Goal: Task Accomplishment & Management: Complete application form

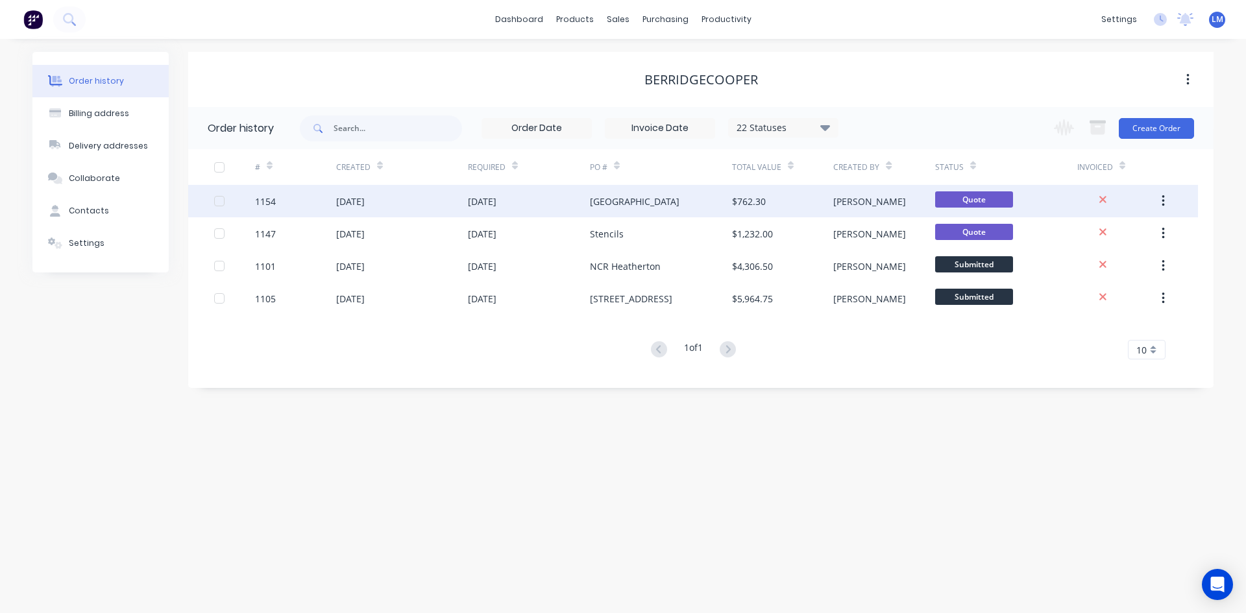
click at [689, 202] on div "[GEOGRAPHIC_DATA]" at bounding box center [661, 201] width 142 height 32
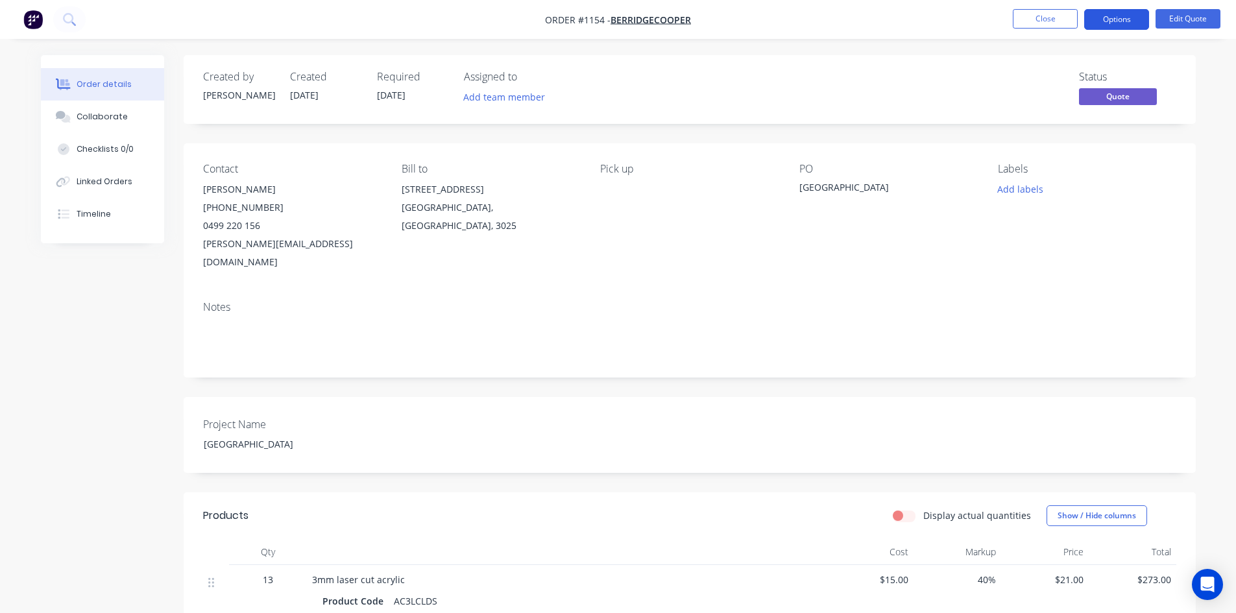
click at [1117, 21] on button "Options" at bounding box center [1116, 19] width 65 height 21
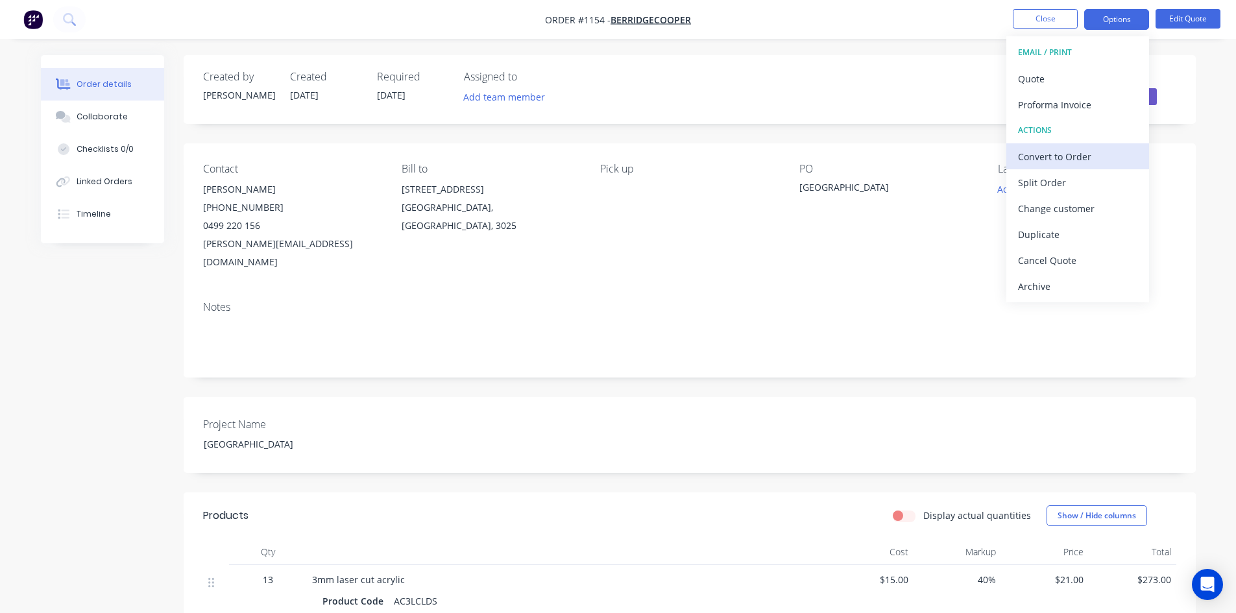
click at [1079, 155] on div "Convert to Order" at bounding box center [1077, 156] width 119 height 19
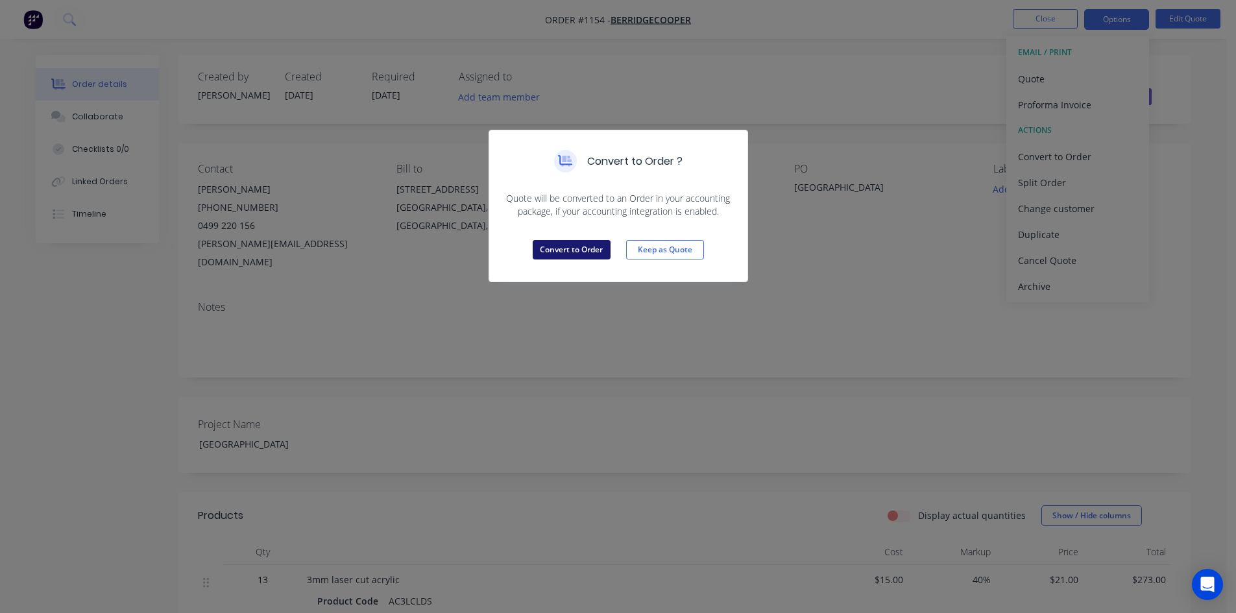
click at [594, 244] on button "Convert to Order" at bounding box center [572, 249] width 78 height 19
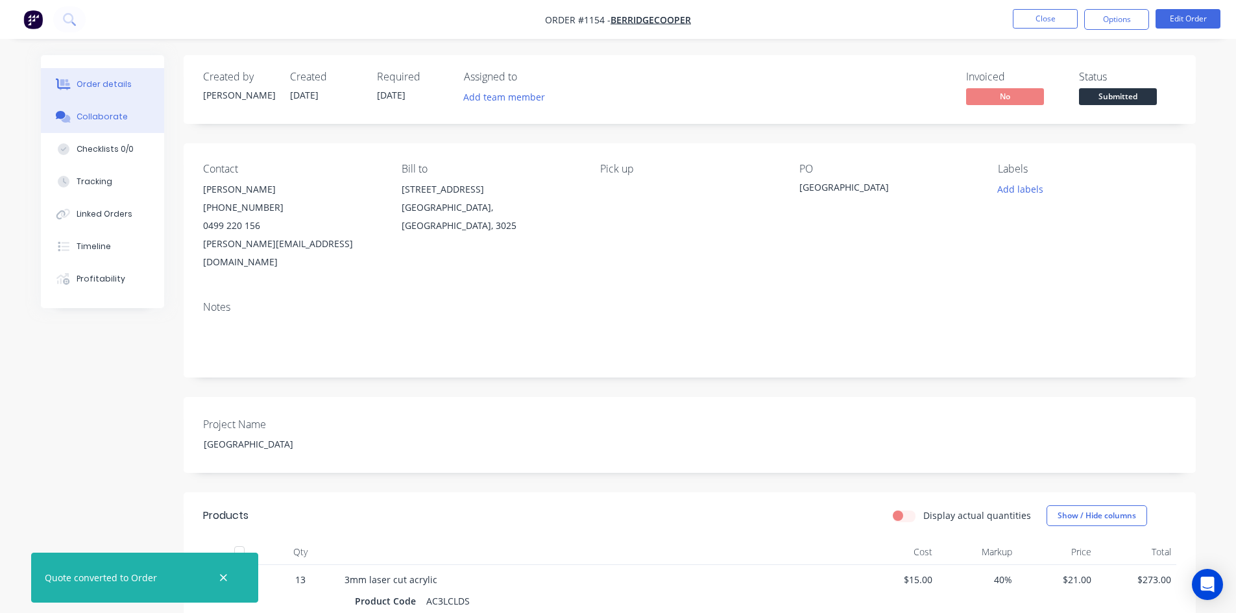
click at [97, 111] on div "Collaborate" at bounding box center [102, 117] width 51 height 12
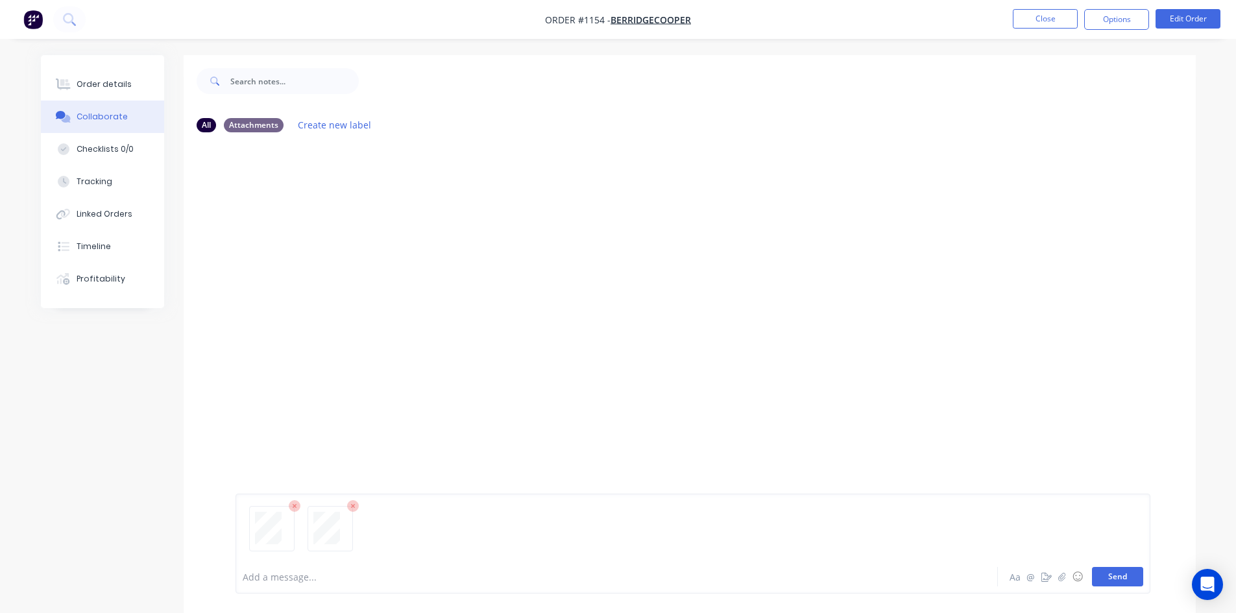
click at [1116, 583] on button "Send" at bounding box center [1117, 576] width 51 height 19
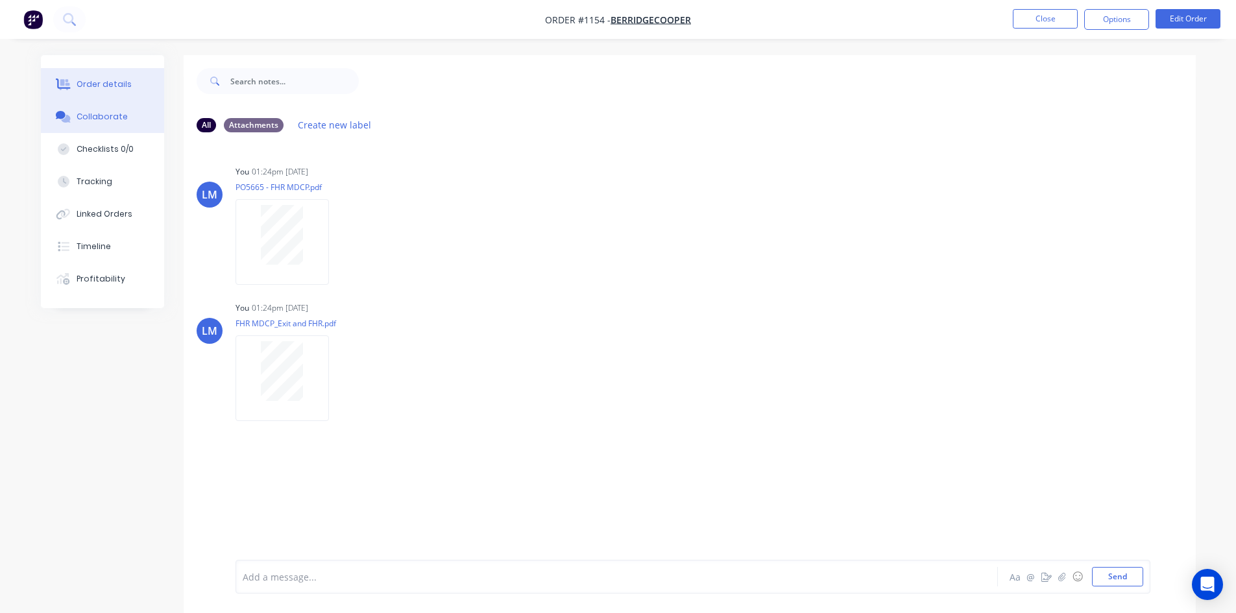
click at [106, 88] on div "Order details" at bounding box center [104, 85] width 55 height 12
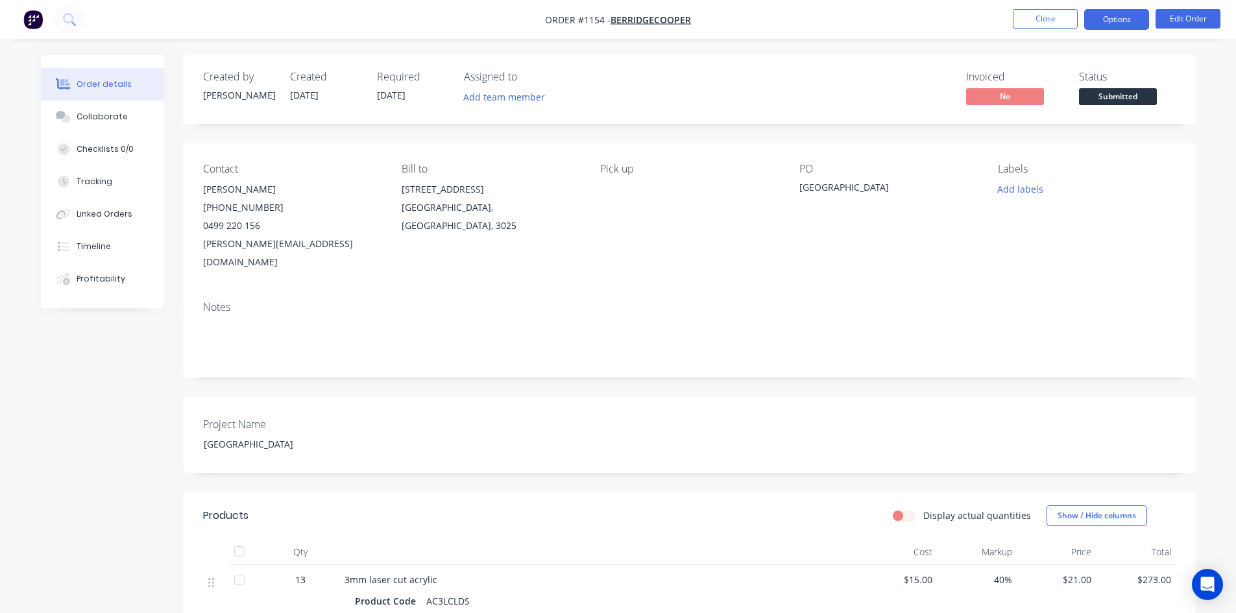
click at [1115, 16] on button "Options" at bounding box center [1116, 19] width 65 height 21
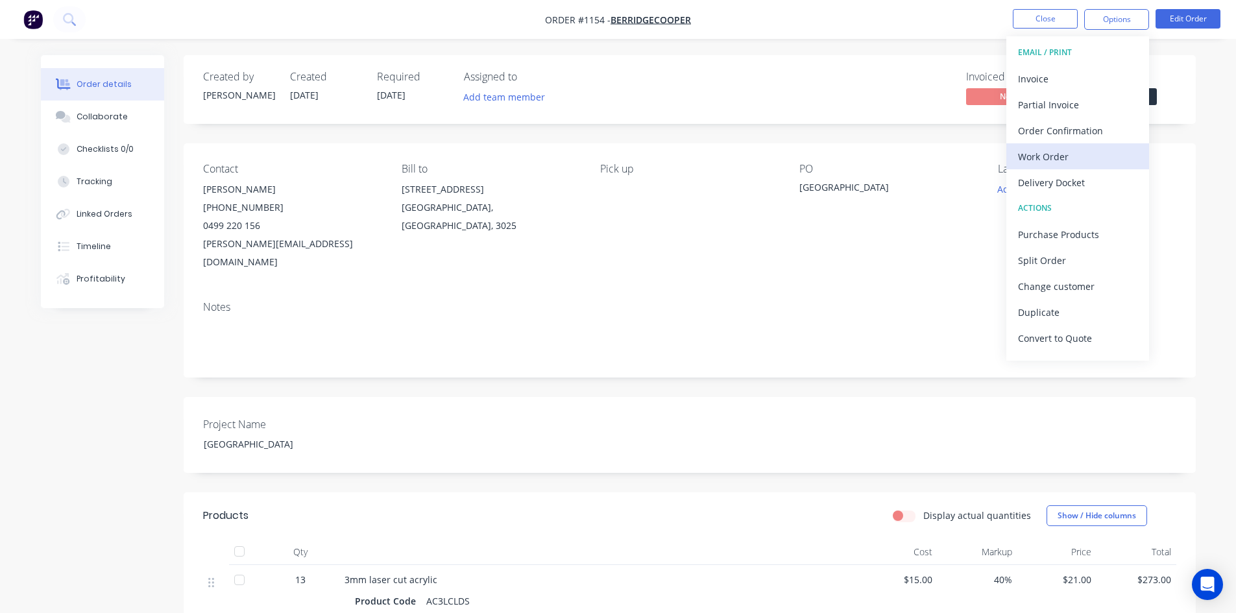
click at [1088, 155] on div "Work Order" at bounding box center [1077, 156] width 119 height 19
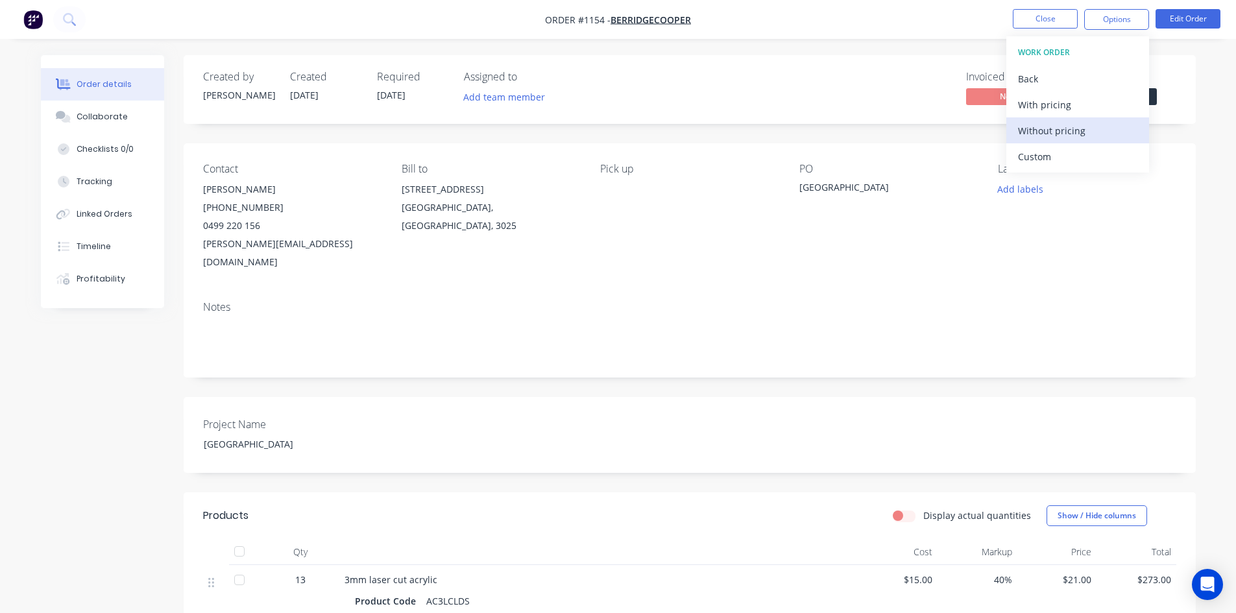
click at [1077, 134] on div "Without pricing" at bounding box center [1077, 130] width 119 height 19
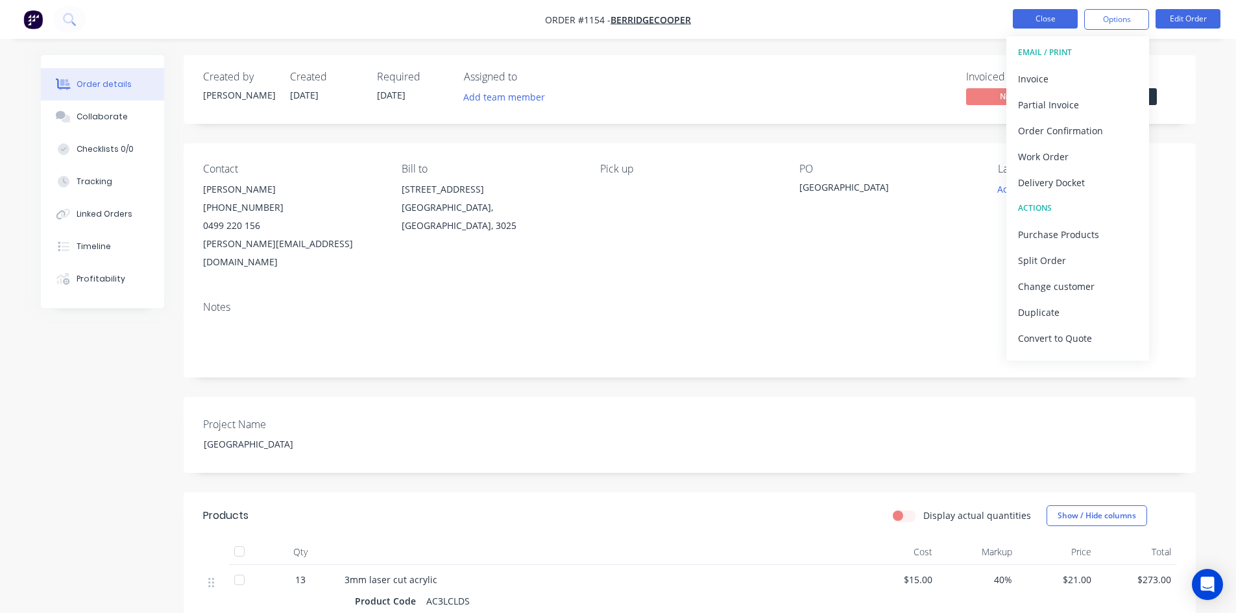
click at [1051, 13] on button "Close" at bounding box center [1045, 18] width 65 height 19
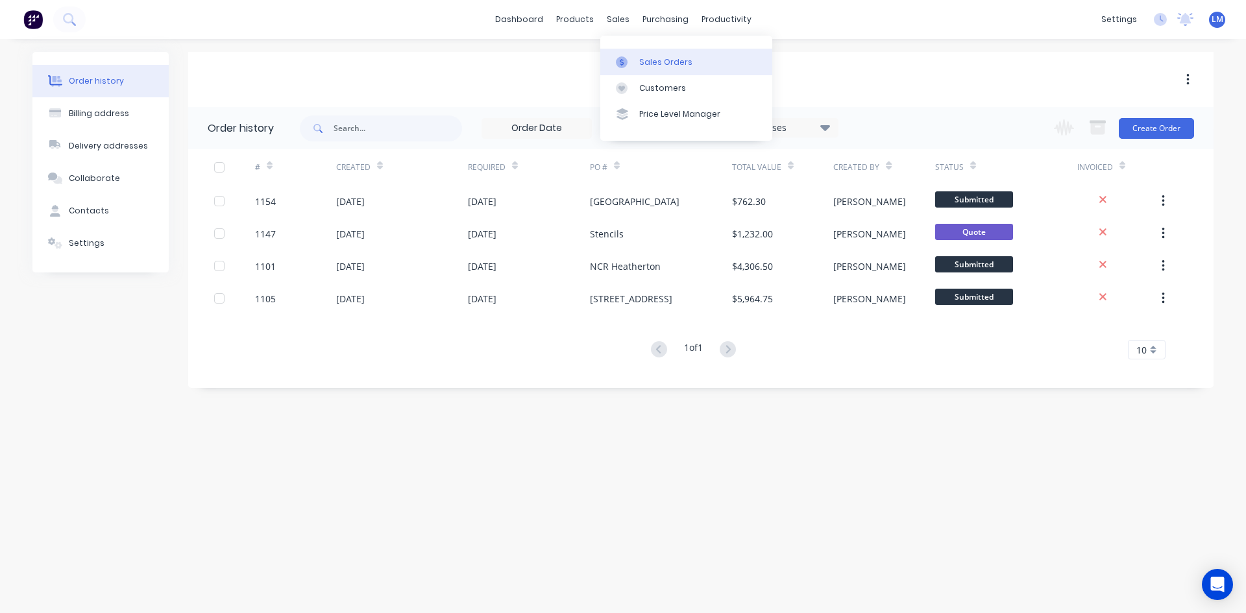
click at [645, 66] on div "Sales Orders" at bounding box center [665, 62] width 53 height 12
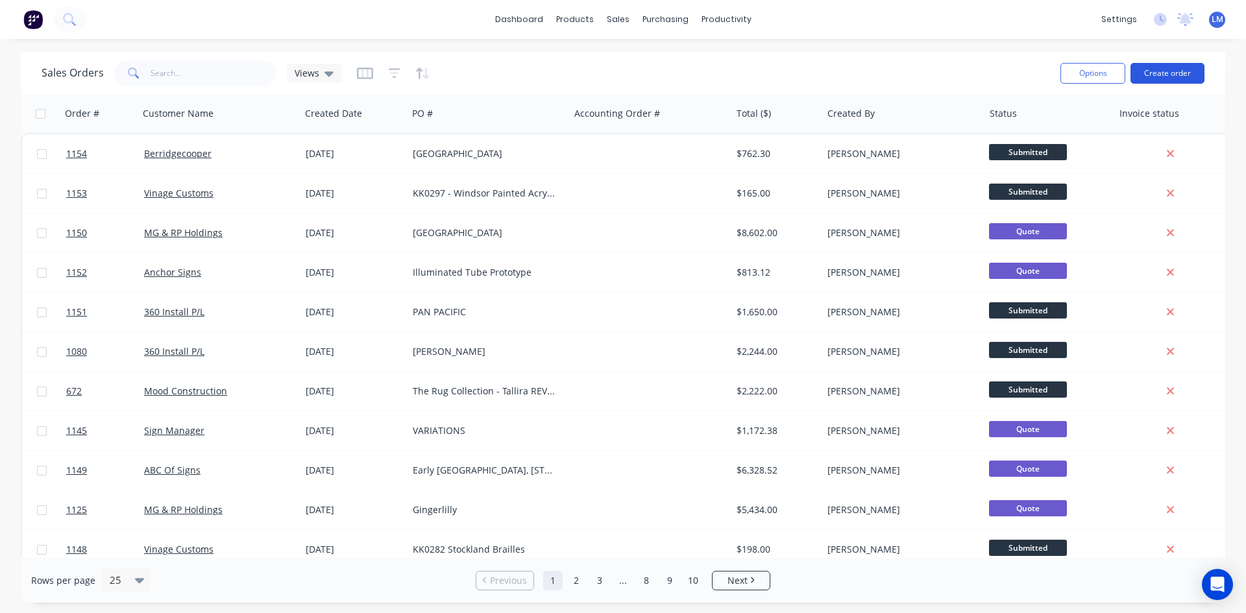
click at [1161, 68] on button "Create order" at bounding box center [1168, 73] width 74 height 21
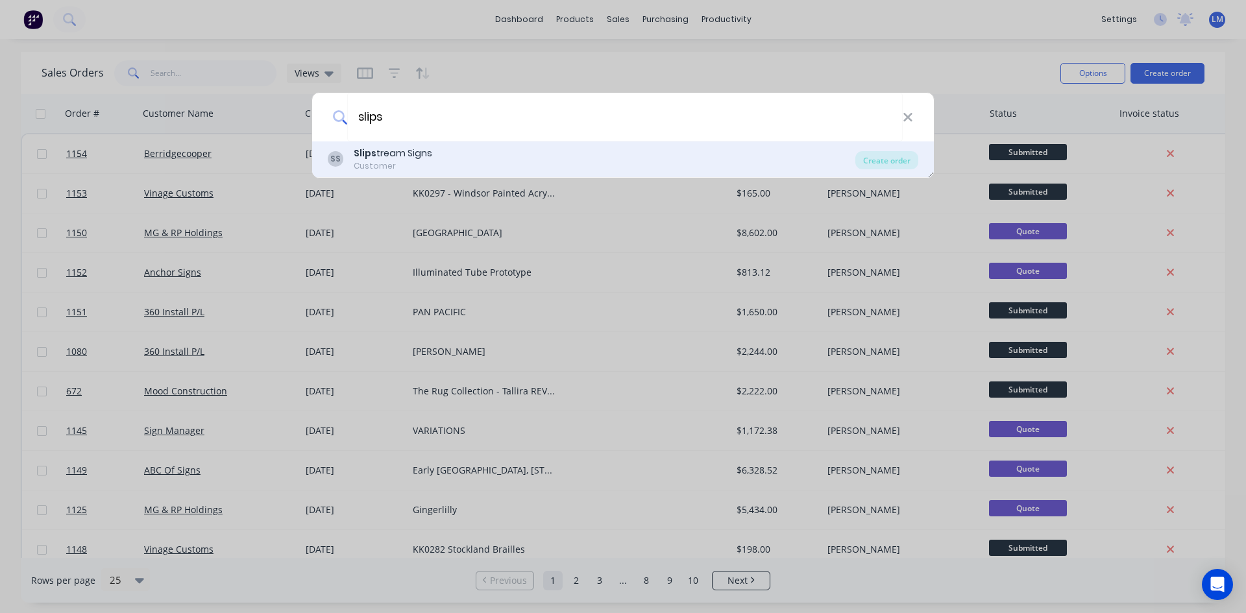
type input "slips"
click at [382, 157] on div "Slips tream Signs" at bounding box center [393, 154] width 79 height 14
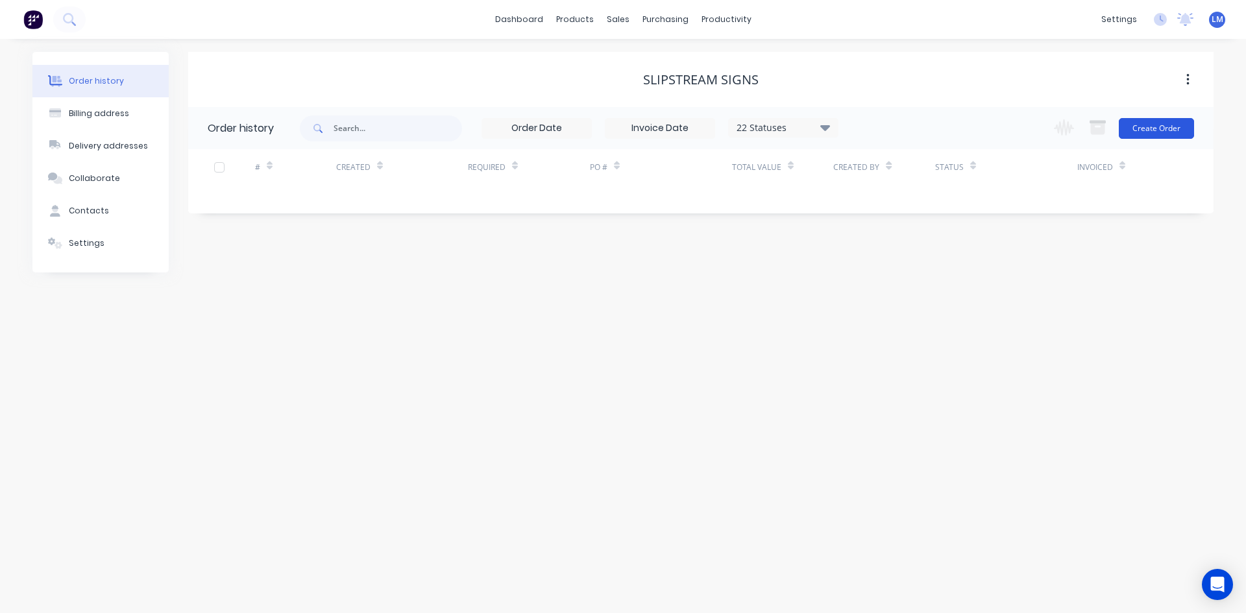
click at [1166, 121] on button "Create Order" at bounding box center [1156, 128] width 75 height 21
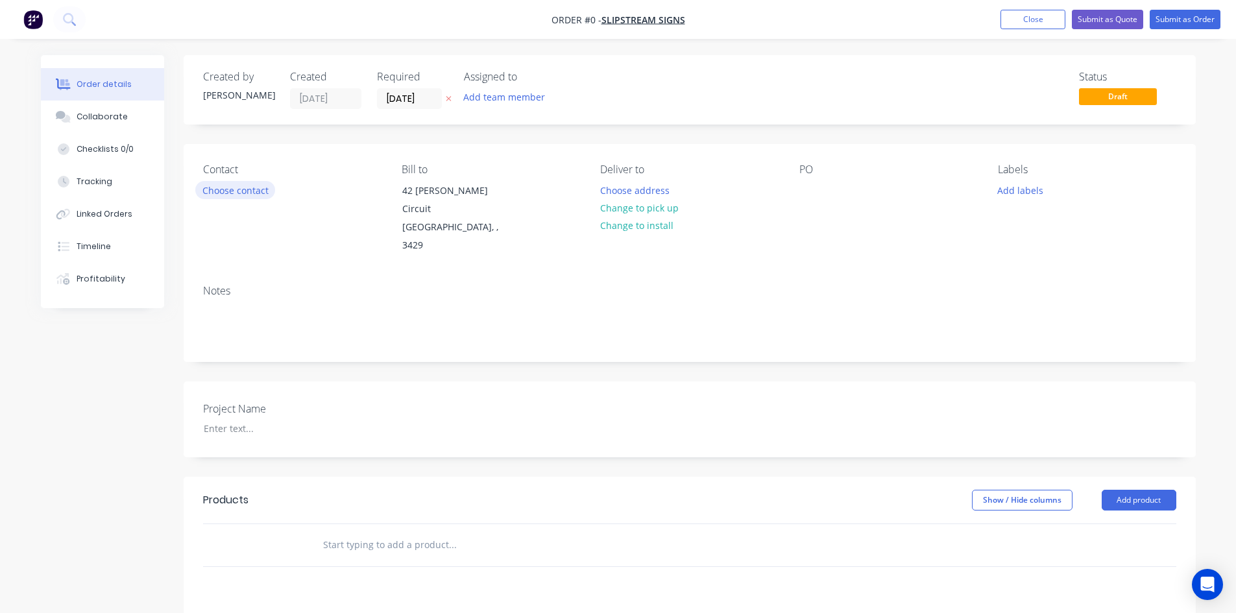
click at [242, 190] on button "Choose contact" at bounding box center [235, 190] width 80 height 18
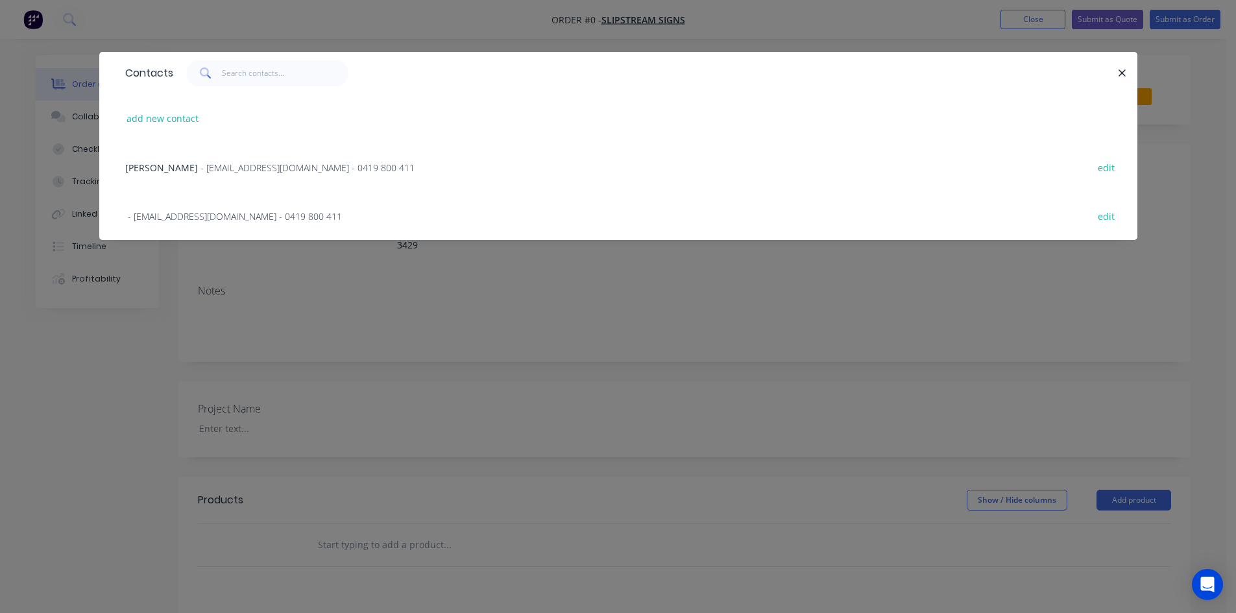
click at [216, 169] on span "- [EMAIL_ADDRESS][DOMAIN_NAME] - 0419 800 411" at bounding box center [308, 168] width 214 height 12
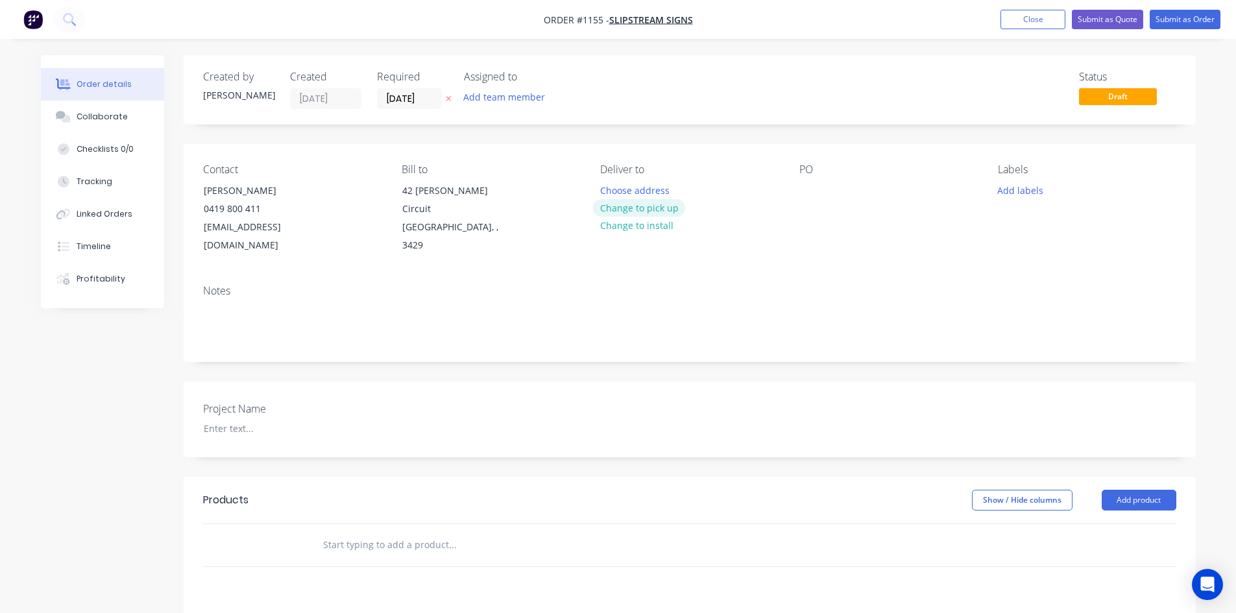
click at [654, 209] on button "Change to pick up" at bounding box center [639, 208] width 92 height 18
click at [809, 190] on div at bounding box center [810, 190] width 21 height 19
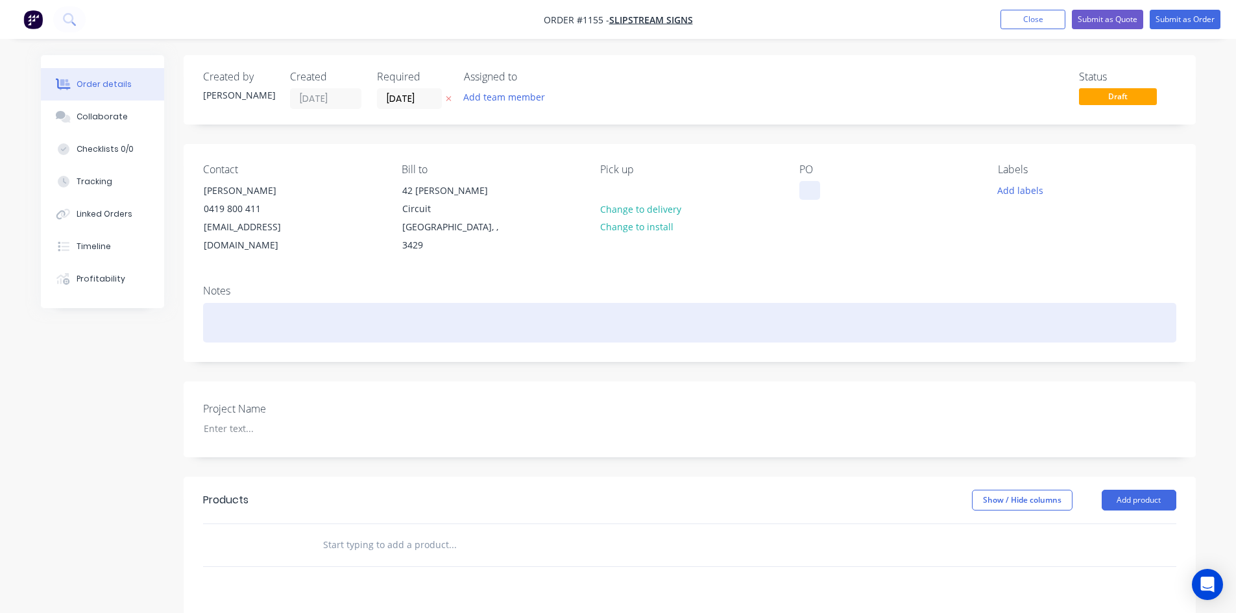
paste div
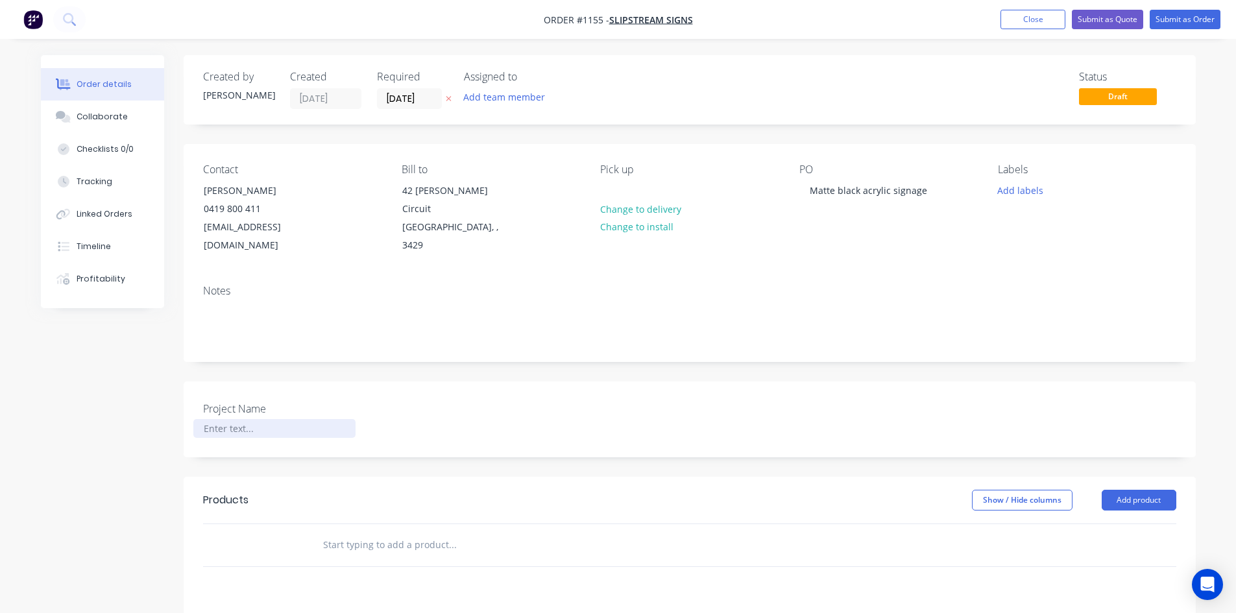
click at [232, 419] on div at bounding box center [274, 428] width 162 height 19
paste div
click at [255, 524] on div at bounding box center [268, 545] width 78 height 42
click at [356, 532] on input "text" at bounding box center [453, 545] width 260 height 26
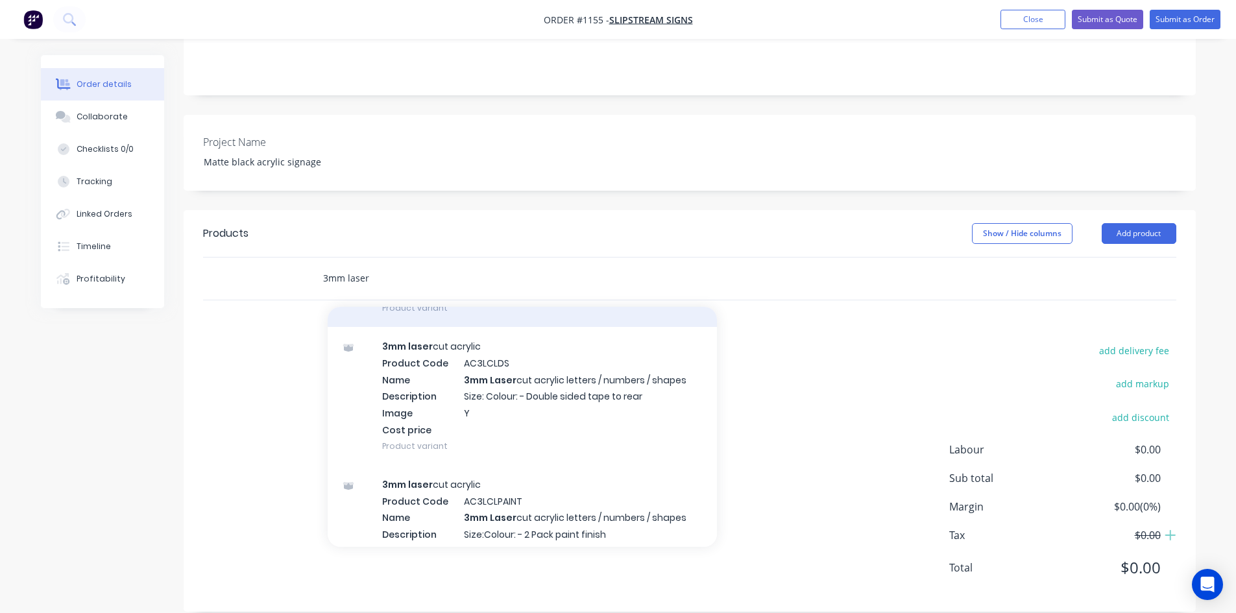
scroll to position [389, 0]
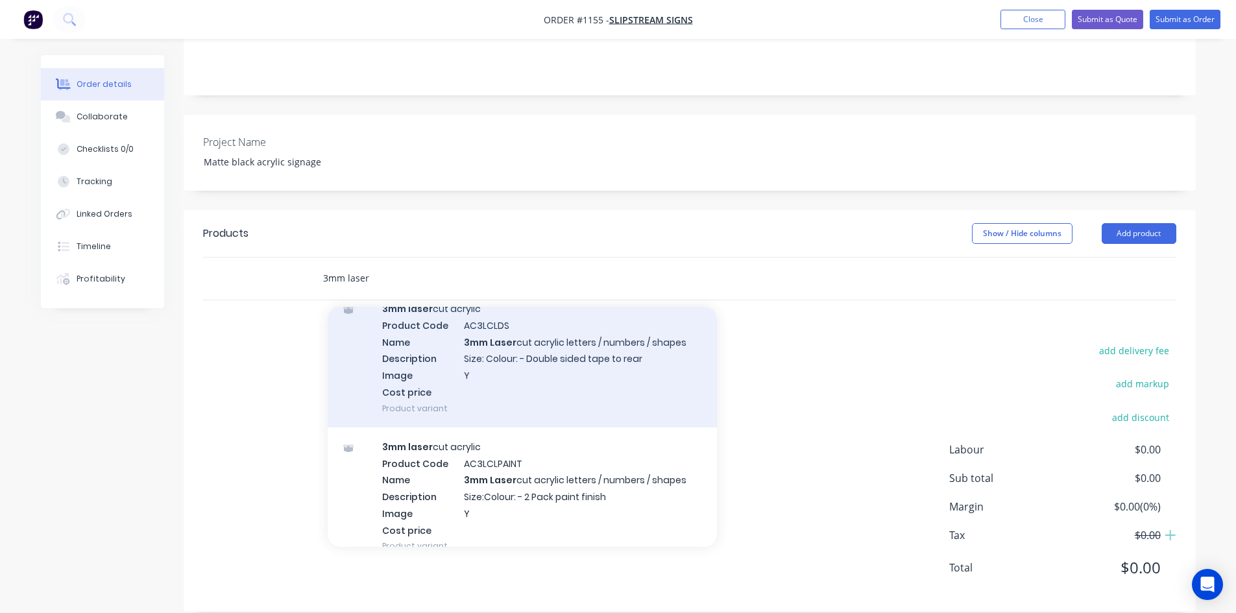
type input "3mm laser"
click at [565, 335] on div "3mm laser cut acrylic Product Code AC3LCLDS Name 3mm Laser cut acrylic letters …" at bounding box center [522, 358] width 389 height 138
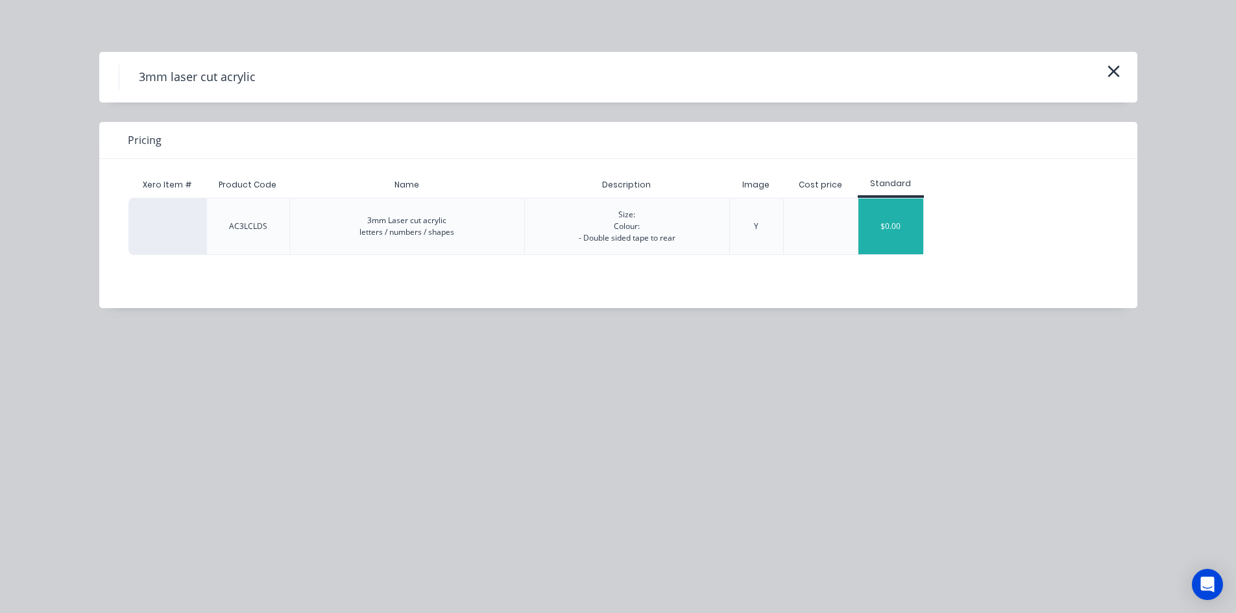
click at [881, 228] on div "$0.00" at bounding box center [891, 227] width 65 height 56
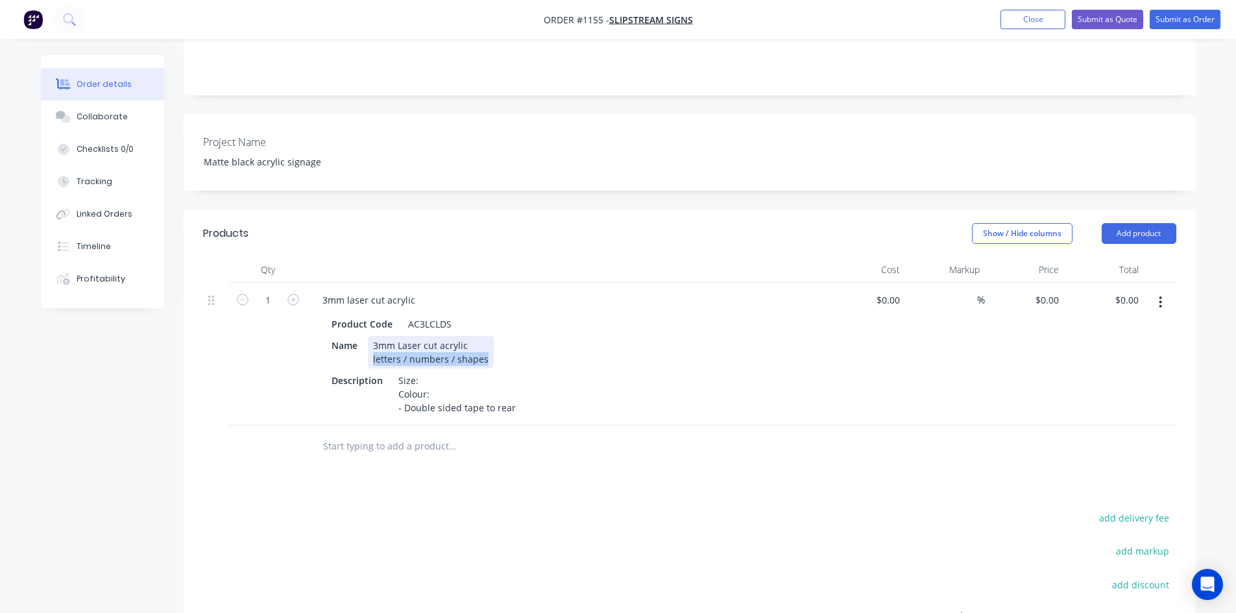
drag, startPoint x: 371, startPoint y: 338, endPoint x: 497, endPoint y: 343, distance: 126.6
click at [497, 343] on div "Name 3mm Laser cut acrylic letters / numbers / shapes" at bounding box center [563, 352] width 475 height 32
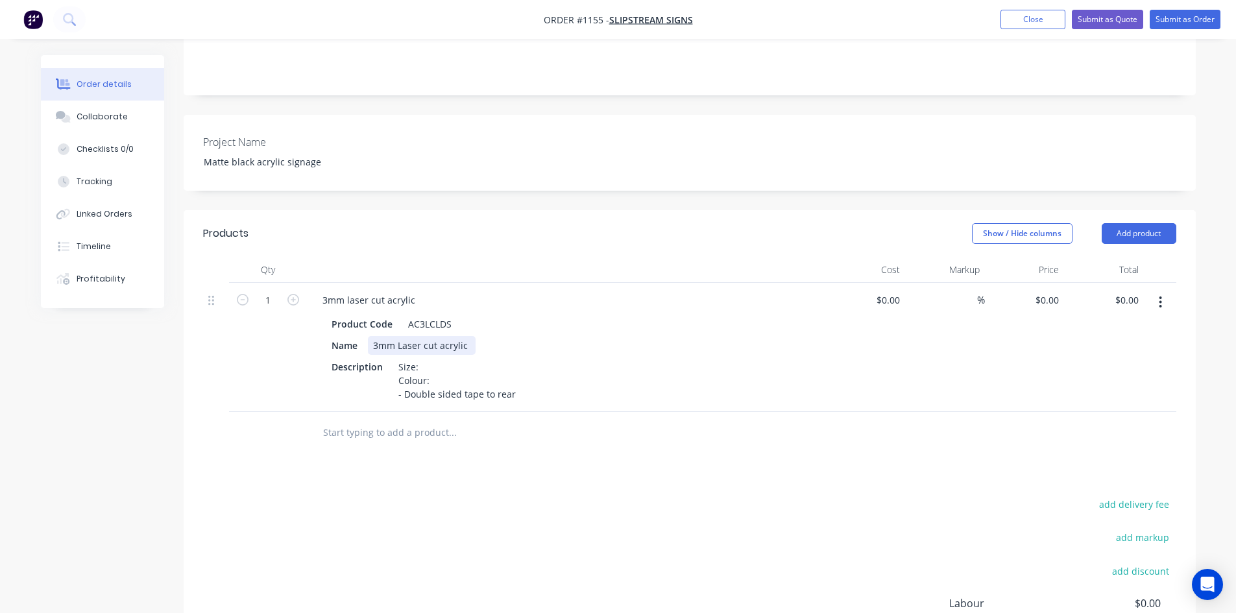
click at [439, 336] on div "3mm Laser cut acrylic" at bounding box center [422, 345] width 108 height 19
click at [425, 360] on div "Size: Colour: - Double sided tape to rear" at bounding box center [457, 381] width 128 height 46
click at [437, 360] on div "Size: Colour: - Double sided tape to rear" at bounding box center [457, 381] width 128 height 46
click at [450, 363] on div "Size: Colour: - Double sided tape to rear" at bounding box center [457, 381] width 128 height 46
click at [509, 391] on div "Size: Refer file Colour: Matte Black - Double sided tape to rear" at bounding box center [457, 381] width 128 height 46
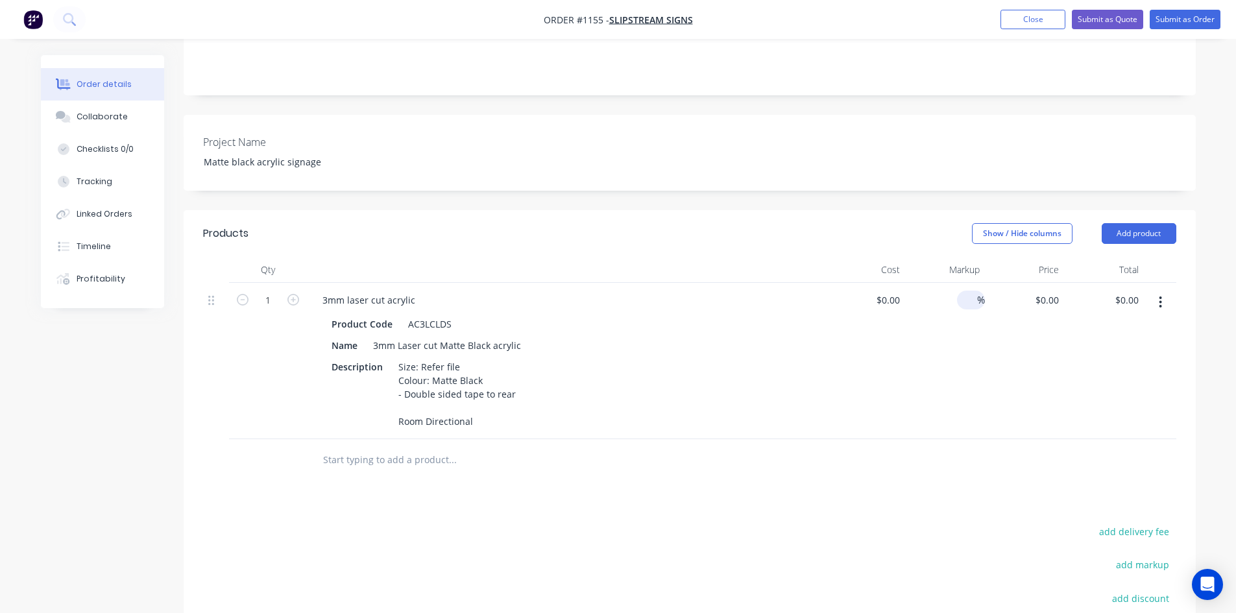
click at [969, 291] on input at bounding box center [969, 300] width 15 height 19
type input "50"
click at [941, 393] on div "50 50 %" at bounding box center [945, 361] width 80 height 156
click at [896, 291] on input at bounding box center [897, 300] width 15 height 19
type input "$80.00"
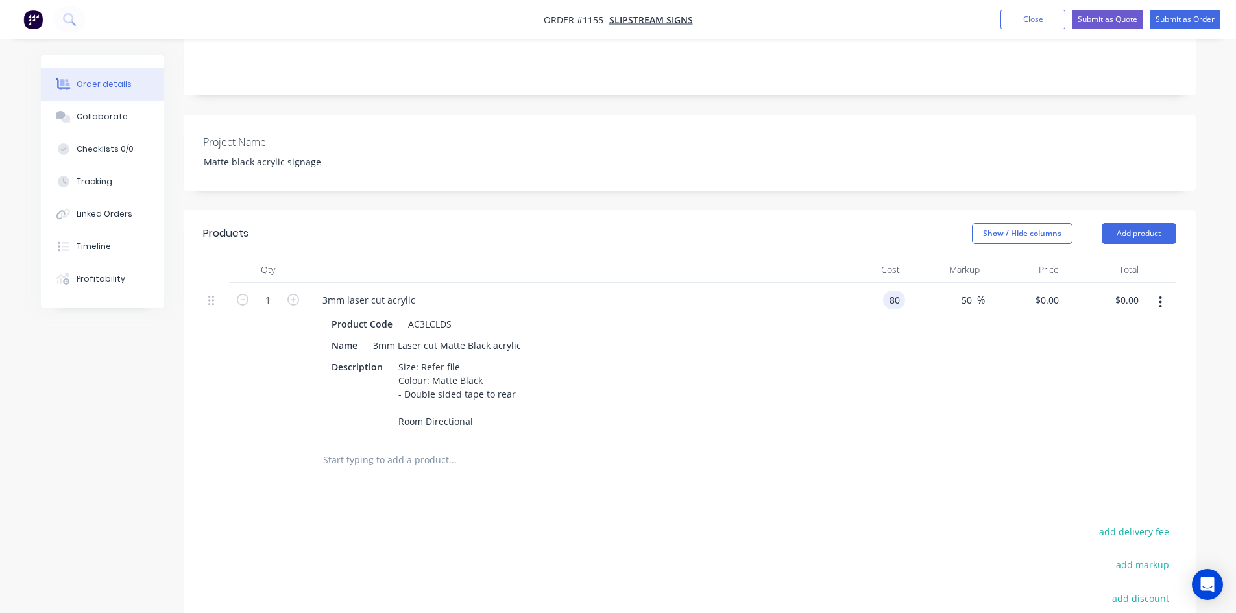
type input "$120.00"
click at [1164, 291] on button "button" at bounding box center [1160, 302] width 31 height 23
click at [1125, 353] on div "Duplicate" at bounding box center [1115, 362] width 100 height 19
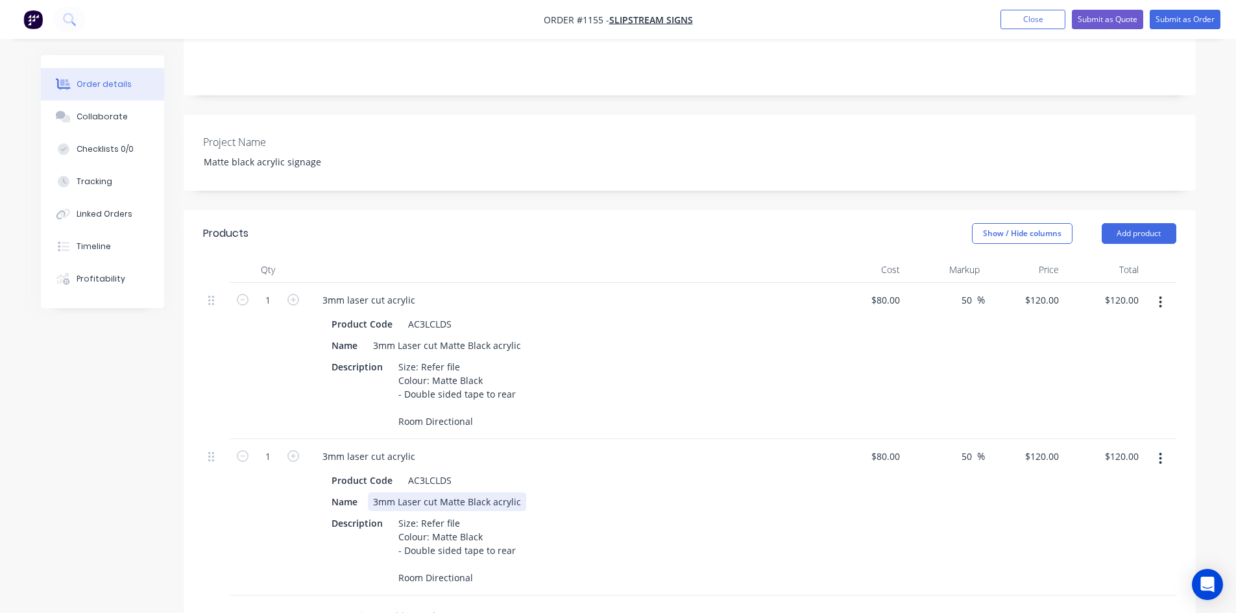
click at [607, 511] on div "Name 3mm Laser cut Matte Black acrylic" at bounding box center [563, 502] width 475 height 19
click at [616, 511] on div "Name 3mm Laser cut Matte Black acrylic" at bounding box center [563, 502] width 475 height 19
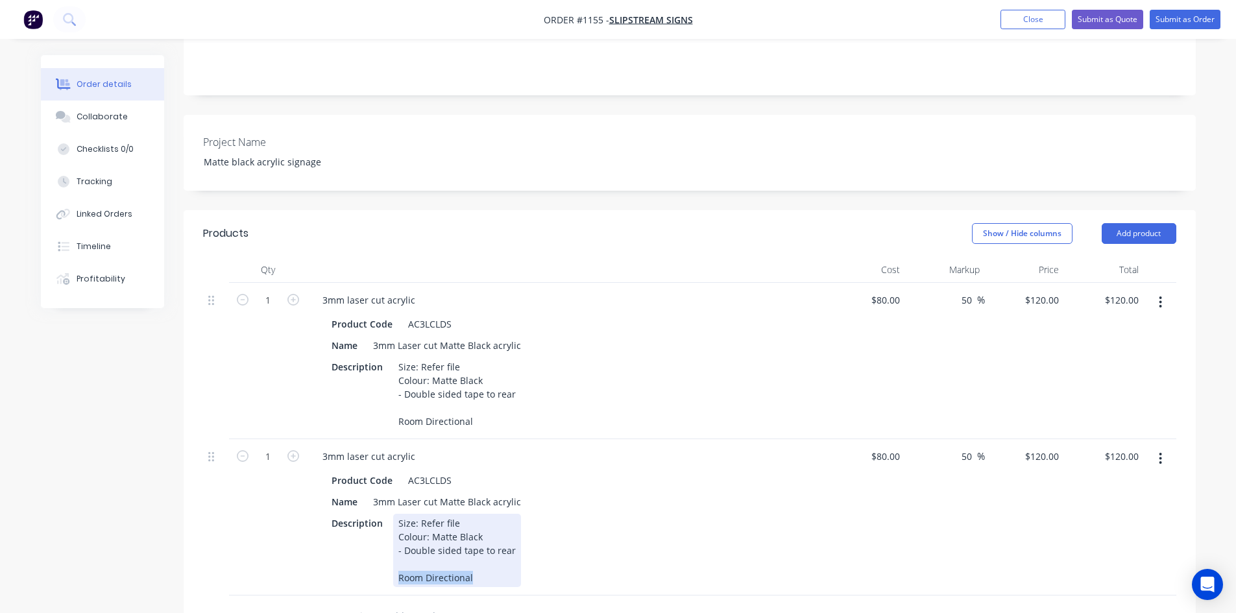
drag, startPoint x: 397, startPoint y: 587, endPoint x: 553, endPoint y: 593, distance: 156.5
click at [552, 587] on div "Description Size: Refer file Colour: Matte Black - Double sided tape to rear Ro…" at bounding box center [563, 550] width 475 height 73
click at [656, 538] on div "Description Size: Refer file Colour: Matte Black - Double sided tape to rear Re…" at bounding box center [563, 550] width 475 height 73
click at [879, 456] on div "80 80" at bounding box center [866, 517] width 80 height 156
type input "$40.00"
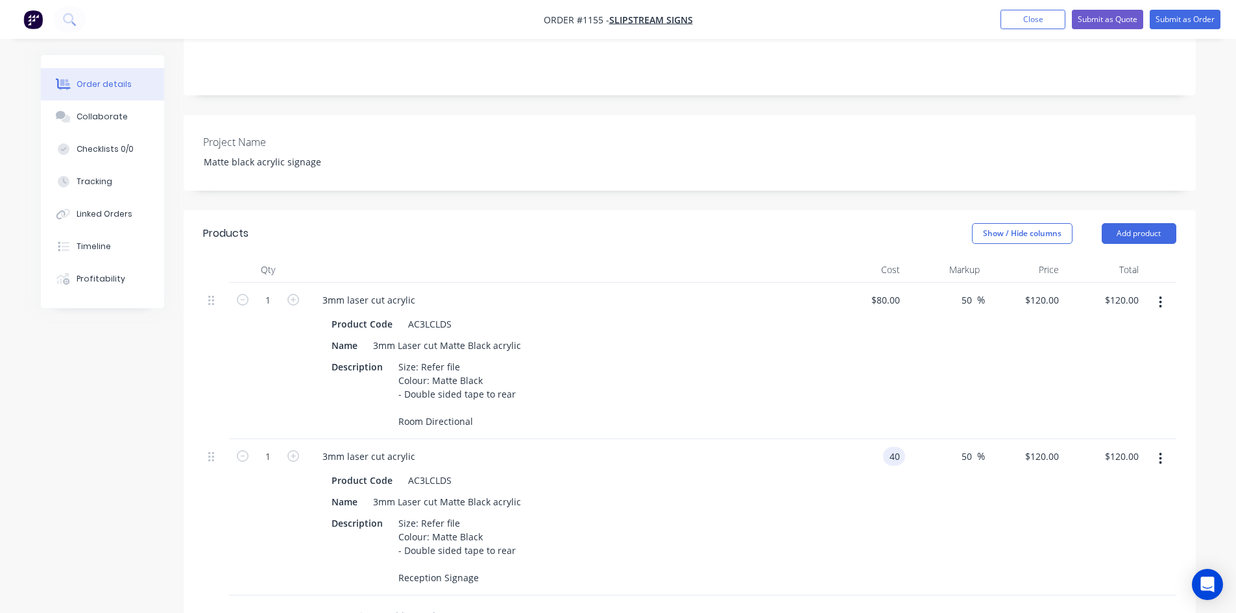
type input "$60.00"
click at [834, 519] on div "$40.00 $40.00" at bounding box center [866, 517] width 80 height 156
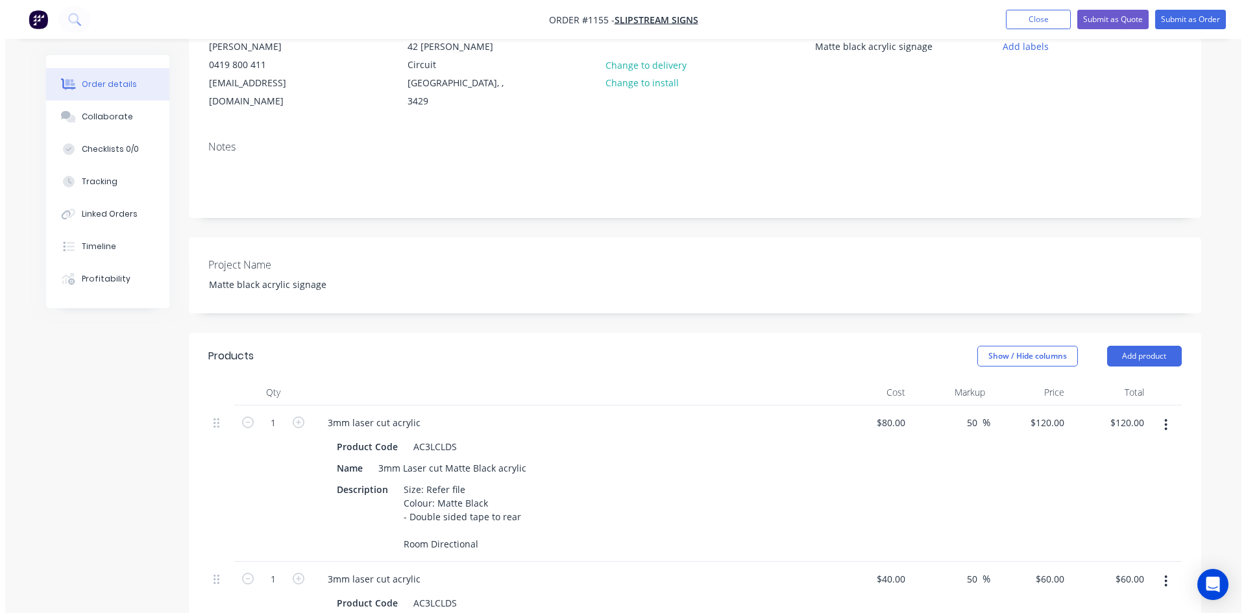
scroll to position [0, 0]
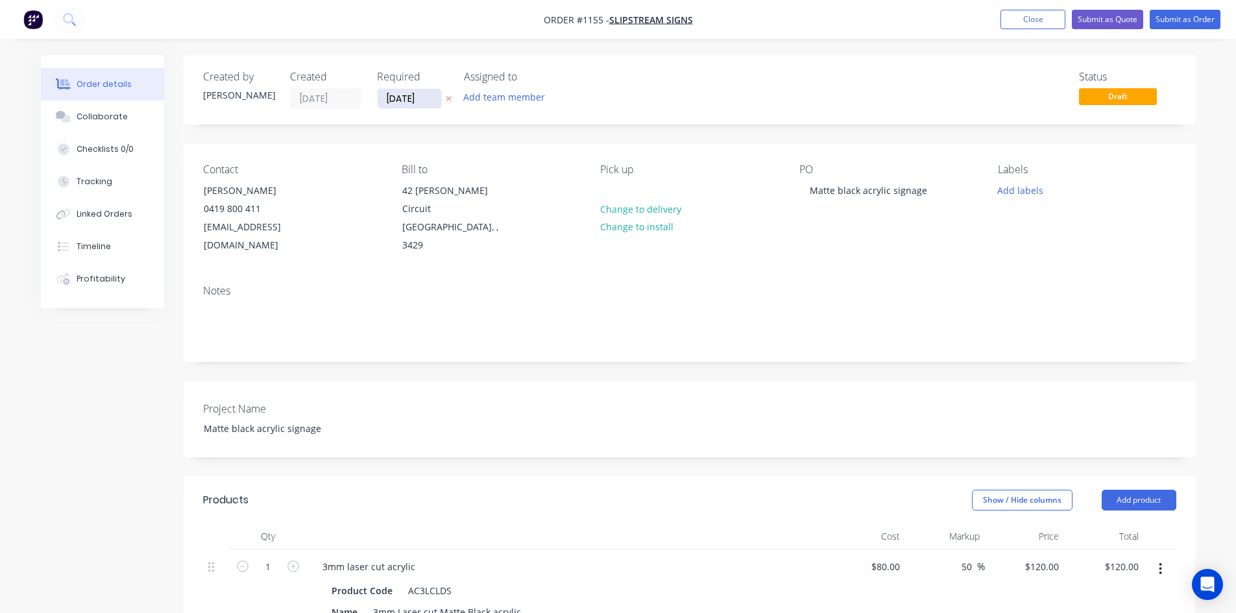
click at [421, 98] on input "[DATE]" at bounding box center [410, 98] width 64 height 19
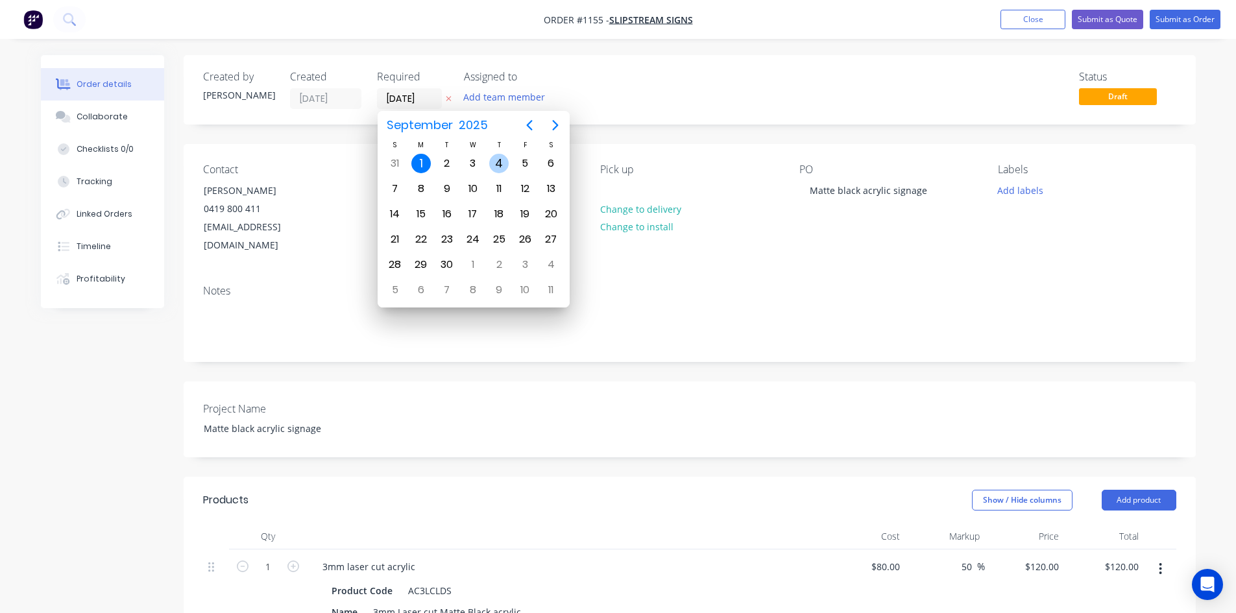
click at [493, 156] on div "4" at bounding box center [498, 163] width 19 height 19
type input "[DATE]"
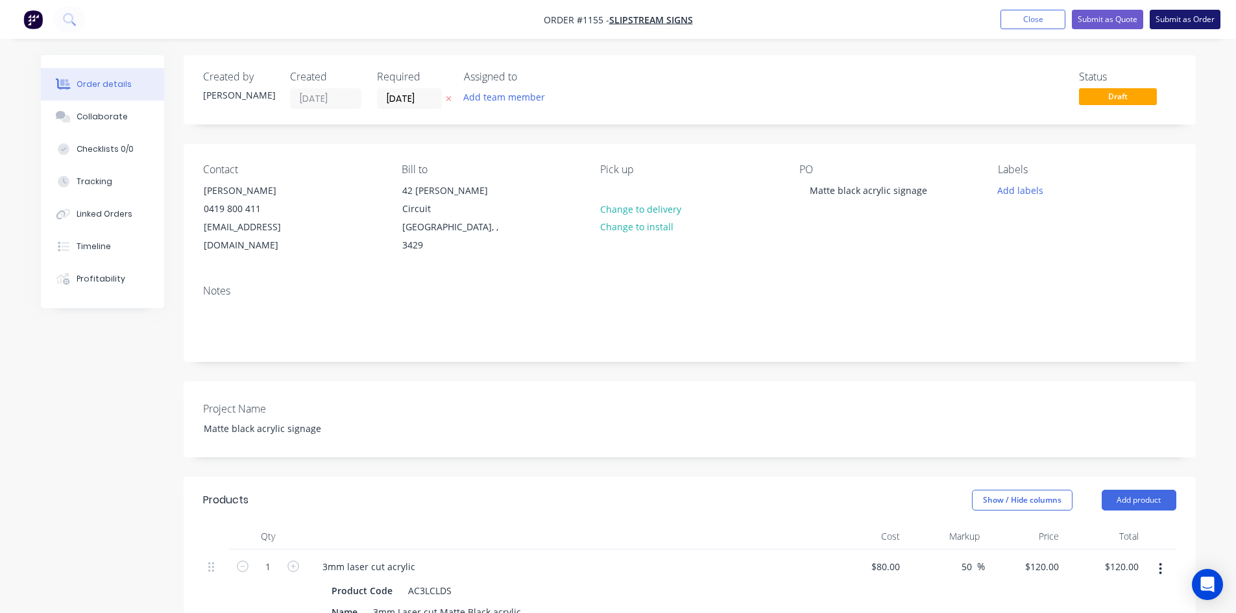
click at [1189, 19] on button "Submit as Order" at bounding box center [1185, 19] width 71 height 19
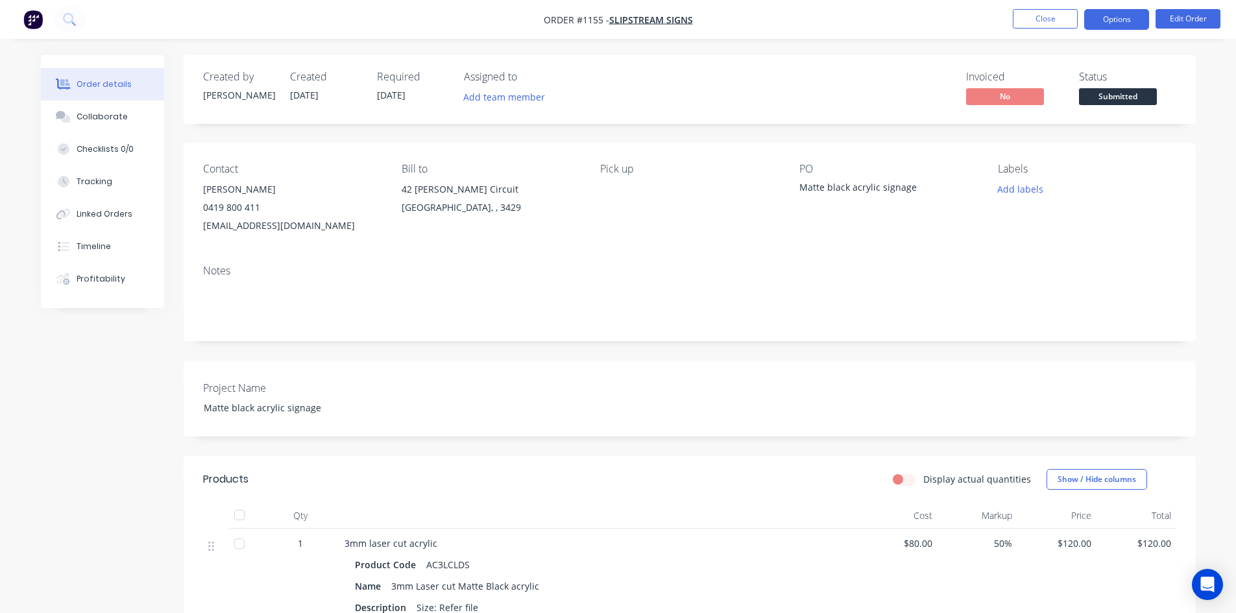
click at [1121, 21] on button "Options" at bounding box center [1116, 19] width 65 height 21
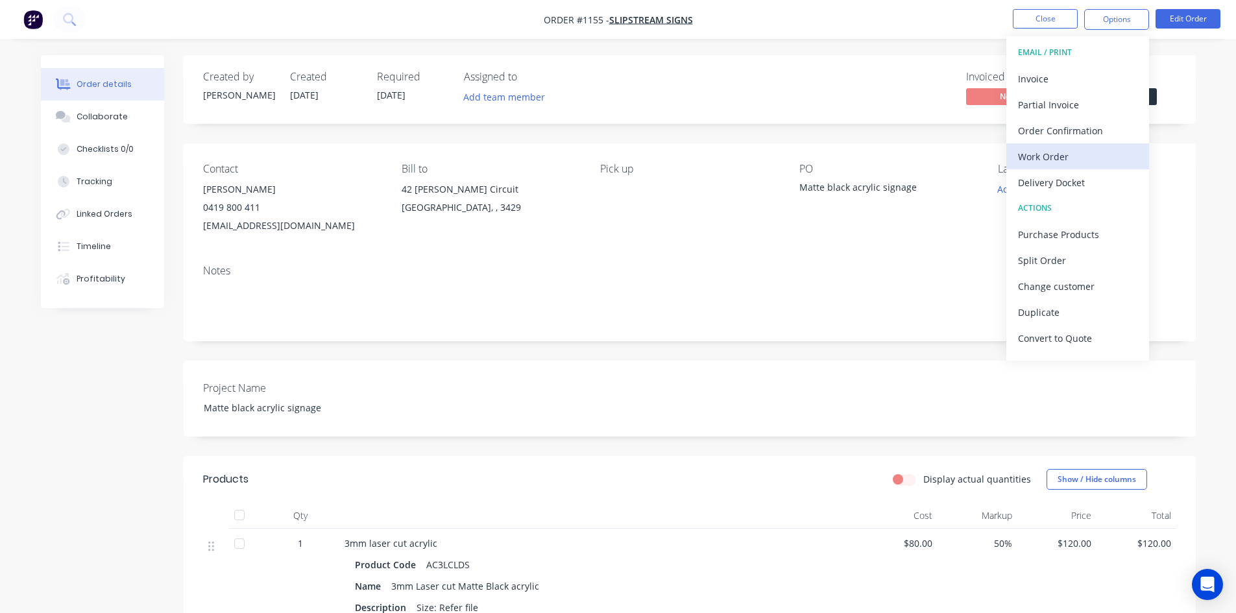
click at [1073, 158] on div "Work Order" at bounding box center [1077, 156] width 119 height 19
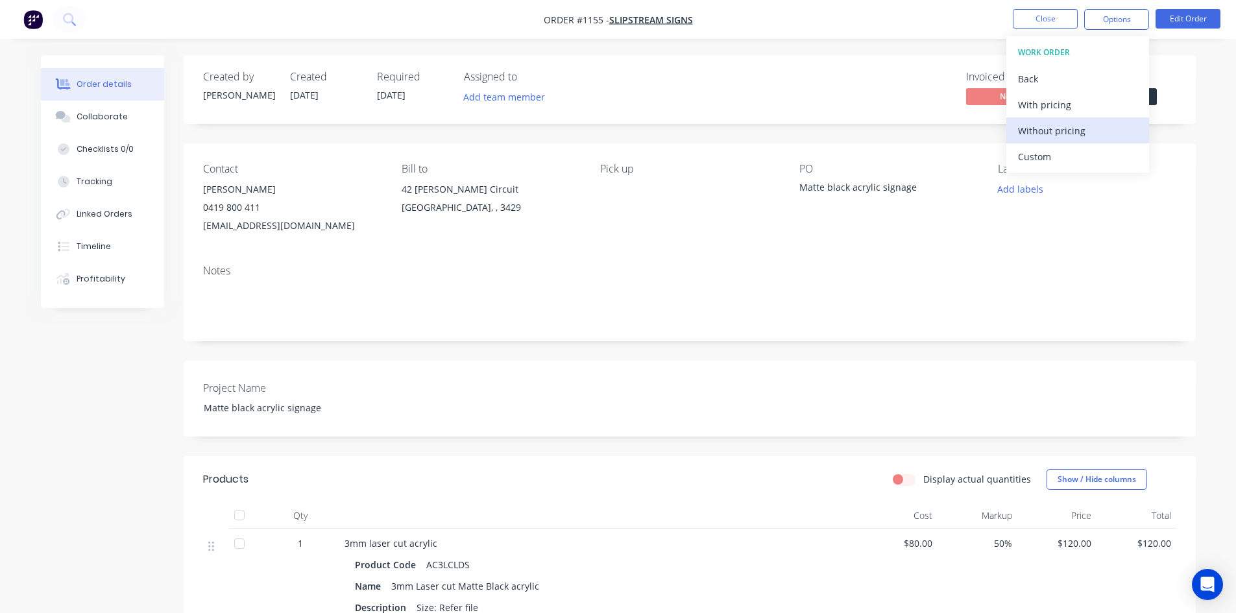
click at [1069, 128] on div "Without pricing" at bounding box center [1077, 130] width 119 height 19
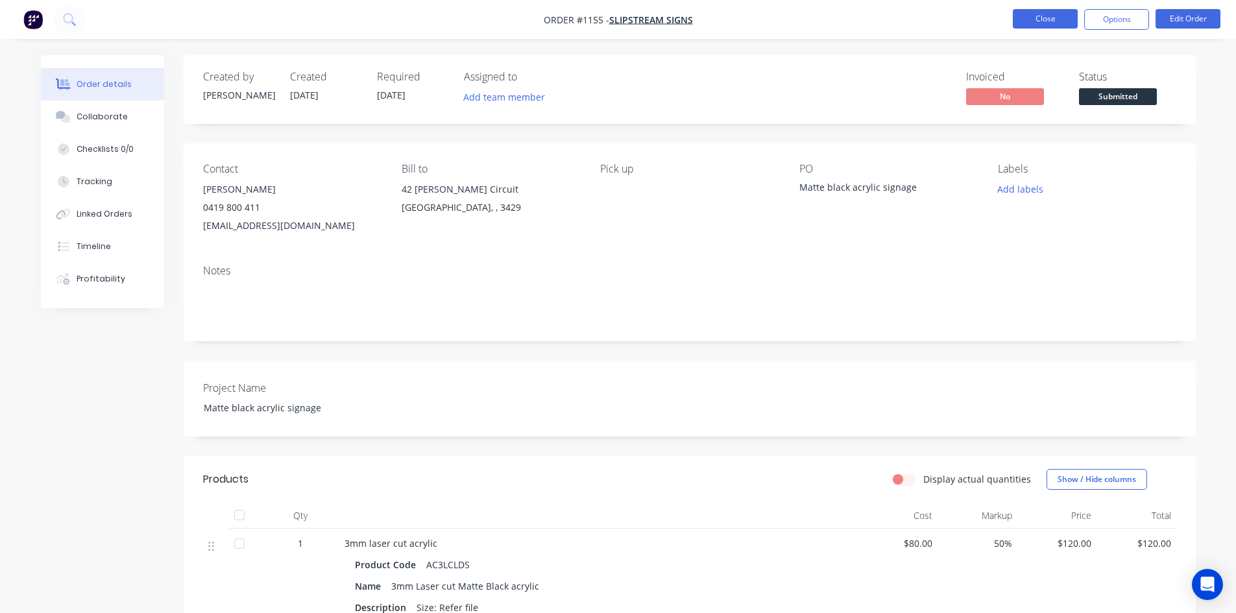
click at [1054, 18] on button "Close" at bounding box center [1045, 18] width 65 height 19
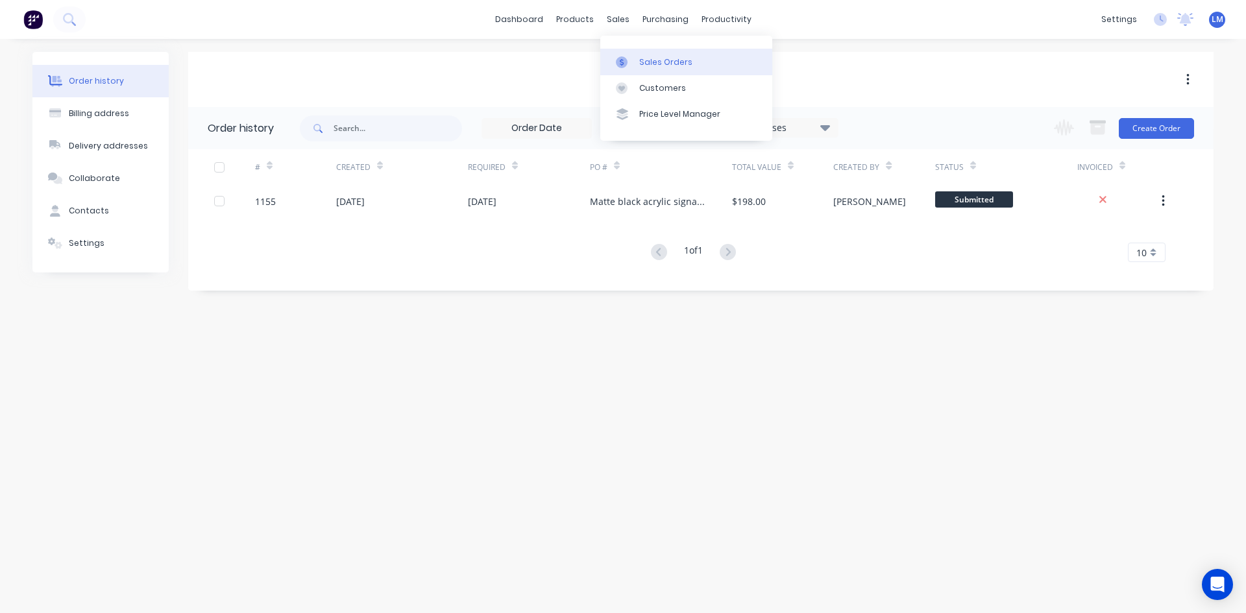
click at [652, 57] on div "Sales Orders" at bounding box center [665, 62] width 53 height 12
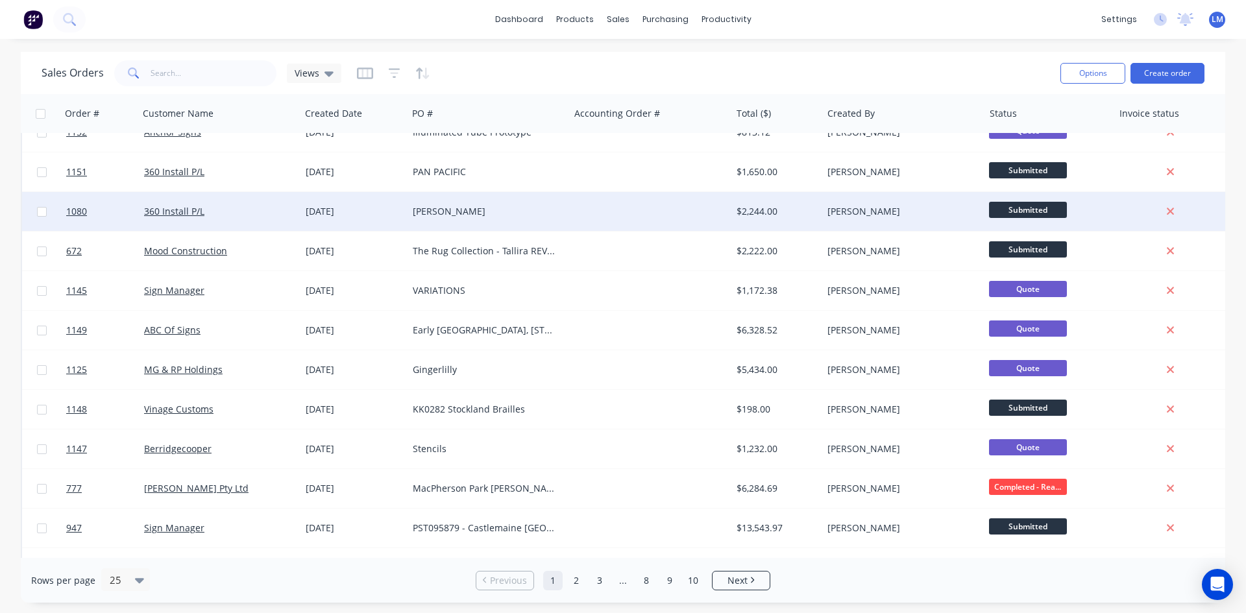
scroll to position [195, 0]
